Goal: Find specific page/section: Find specific page/section

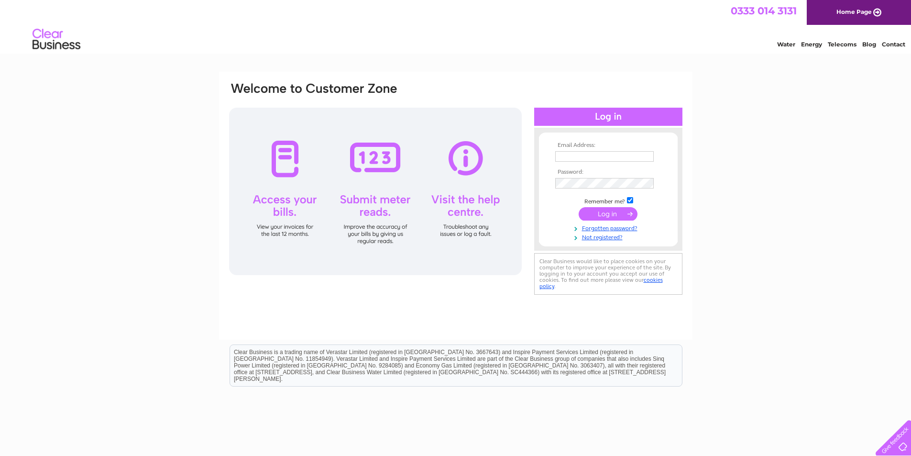
type input "[EMAIL_ADDRESS][DOMAIN_NAME]"
click at [598, 213] on input "submit" at bounding box center [608, 213] width 59 height 13
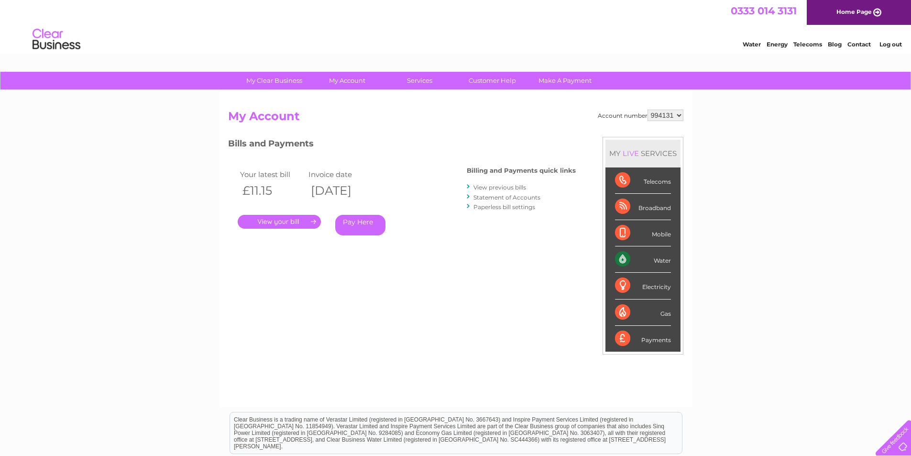
drag, startPoint x: 267, startPoint y: 223, endPoint x: 318, endPoint y: 222, distance: 51.2
click at [267, 223] on link "." at bounding box center [279, 222] width 83 height 14
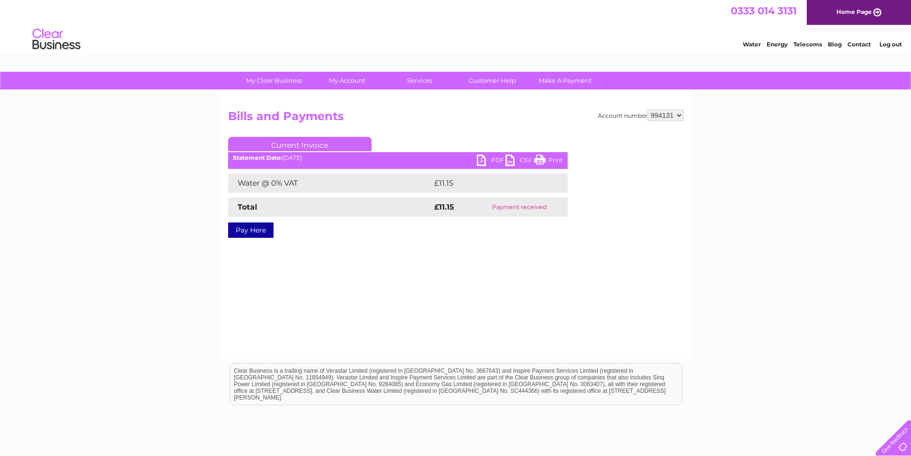
click at [480, 158] on link "PDF" at bounding box center [491, 162] width 29 height 14
